Goal: Transaction & Acquisition: Purchase product/service

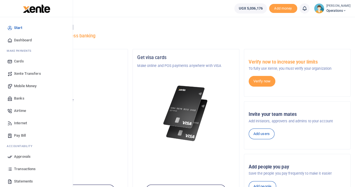
click at [23, 83] on span "Mobile Money" at bounding box center [25, 86] width 22 height 6
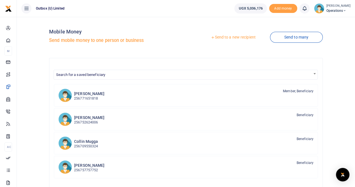
click at [236, 38] on link "Send to a new recipient" at bounding box center [232, 37] width 73 height 10
